Goal: Task Accomplishment & Management: Manage account settings

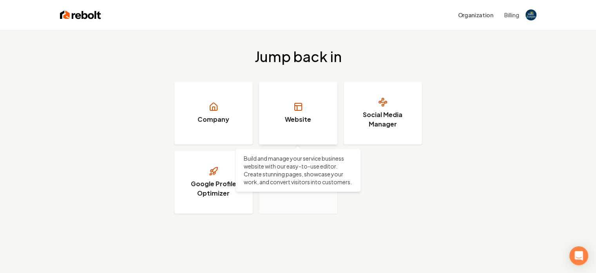
click at [313, 133] on link "Website" at bounding box center [298, 113] width 78 height 63
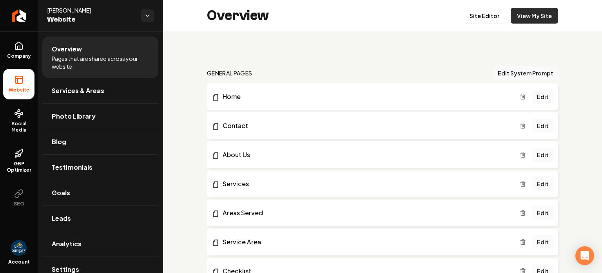
click at [529, 14] on link "View My Site" at bounding box center [534, 16] width 47 height 16
click at [482, 12] on link "Site Editor" at bounding box center [484, 16] width 43 height 16
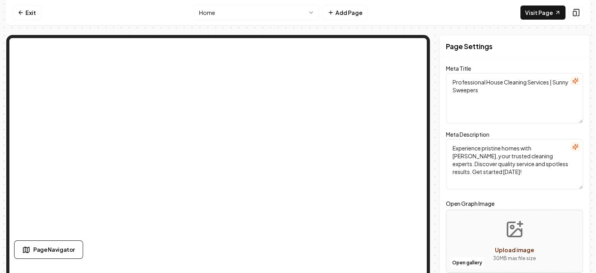
click at [240, 11] on html "Computer Required This feature is only available on a computer. Please switch t…" at bounding box center [298, 136] width 596 height 273
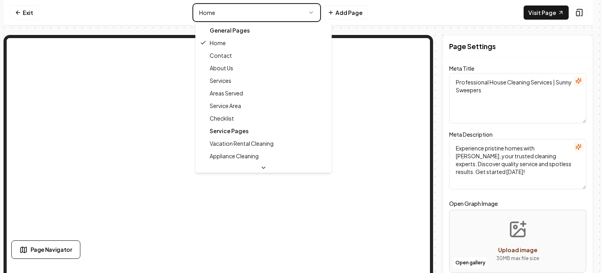
click at [376, 11] on html "Computer Required This feature is only available on a computer. Please switch t…" at bounding box center [301, 136] width 602 height 273
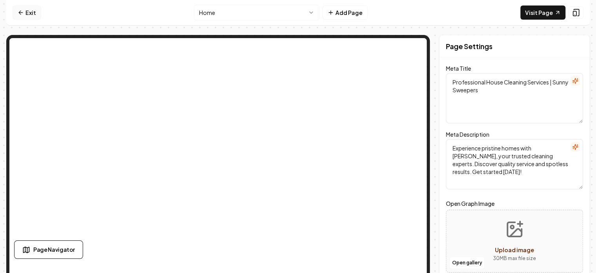
click at [19, 11] on icon at bounding box center [21, 12] width 6 height 6
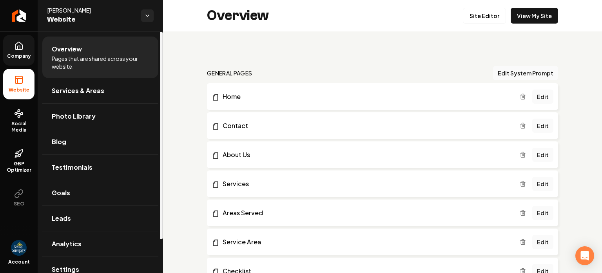
click at [30, 61] on link "Company" at bounding box center [18, 50] width 31 height 31
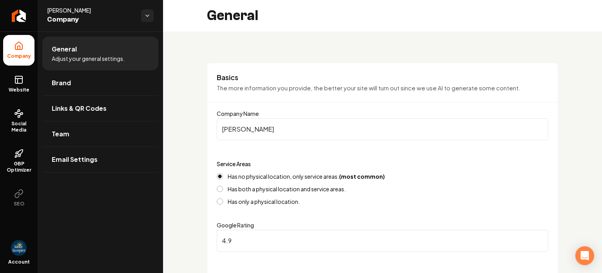
click at [24, 256] on div "Account" at bounding box center [19, 254] width 38 height 36
click at [27, 247] on div "Account" at bounding box center [19, 254] width 38 height 36
click at [16, 246] on img "Open user button" at bounding box center [19, 248] width 16 height 16
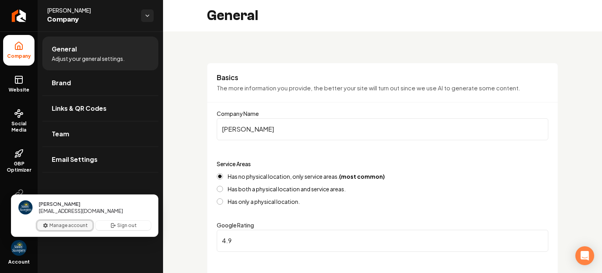
click at [75, 224] on button "Manage account" at bounding box center [64, 224] width 55 height 9
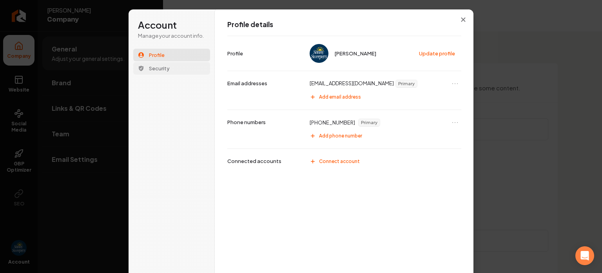
click at [149, 68] on span "Security" at bounding box center [159, 68] width 21 height 7
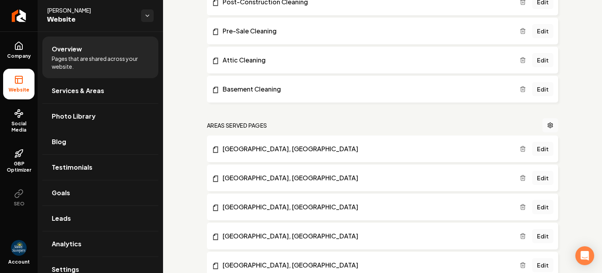
scroll to position [1529, 0]
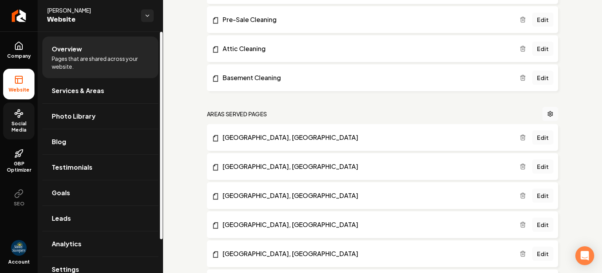
click at [11, 124] on span "Social Media" at bounding box center [18, 126] width 31 height 13
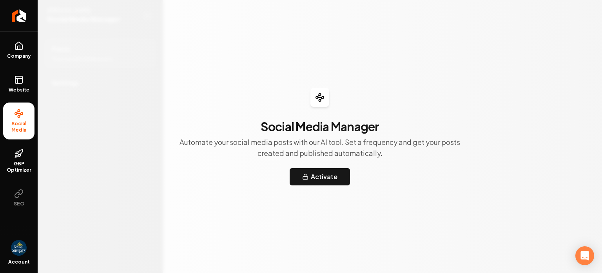
click at [17, 67] on ul "Company Website Social Media GBP Optimizer SEO" at bounding box center [19, 123] width 38 height 185
